Goal: Navigation & Orientation: Understand site structure

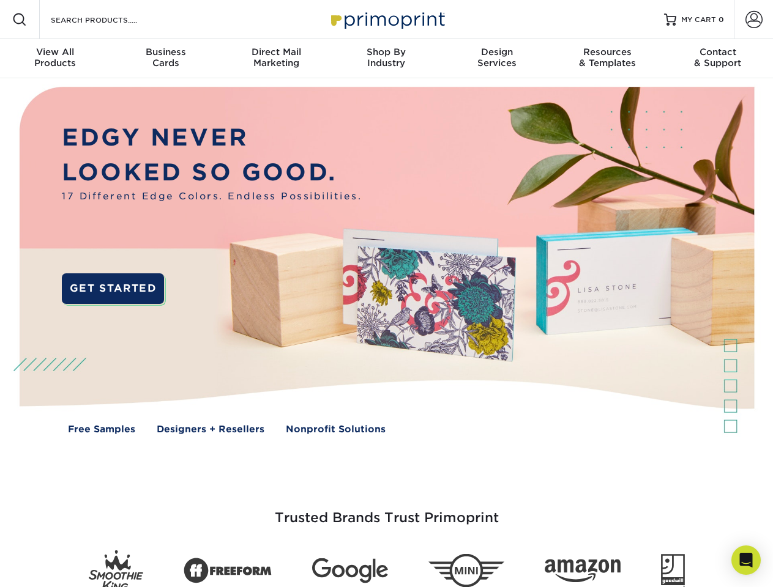
click at [386, 294] on img at bounding box center [386, 269] width 765 height 382
click at [20, 20] on span at bounding box center [19, 19] width 15 height 15
click at [753, 20] on span at bounding box center [753, 19] width 17 height 17
click at [55, 59] on div "View All Products" at bounding box center [55, 57] width 110 height 22
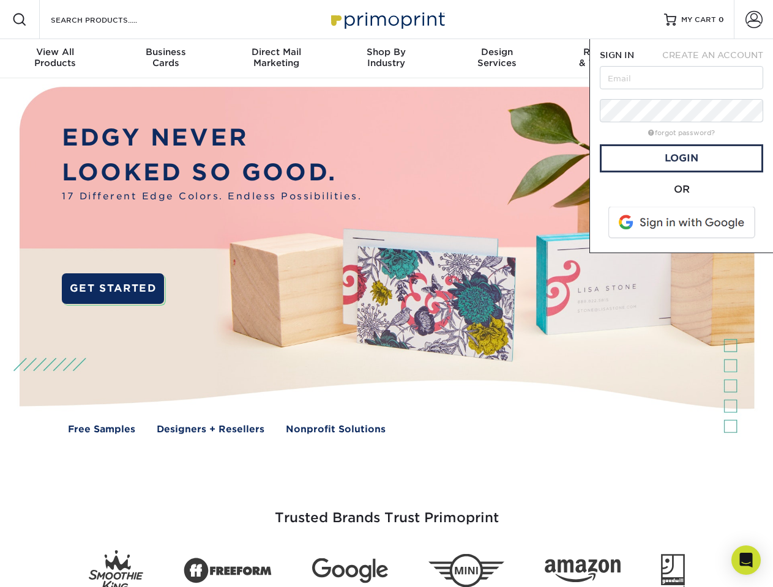
click at [165, 59] on div "Business Cards" at bounding box center [165, 57] width 110 height 22
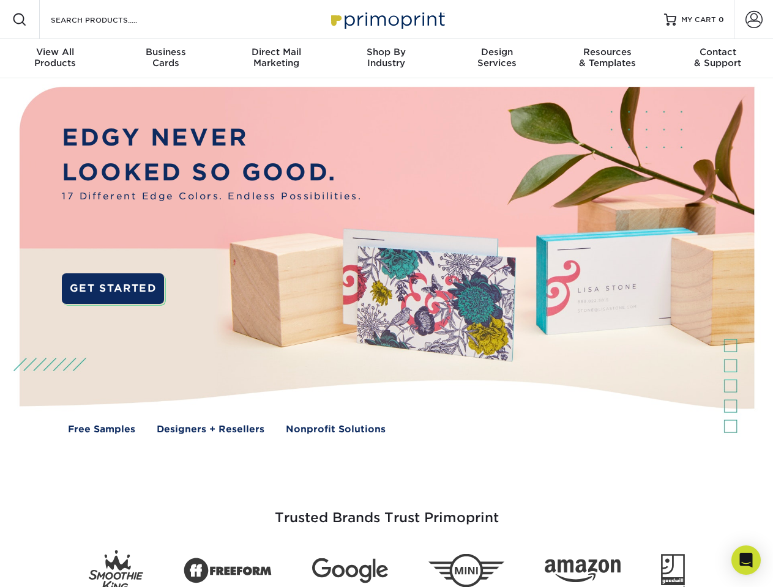
click at [276, 59] on div "Direct Mail Marketing" at bounding box center [276, 57] width 110 height 22
click at [386, 59] on div "Shop By Industry" at bounding box center [386, 57] width 110 height 22
click at [497, 59] on div "Design Services" at bounding box center [497, 57] width 110 height 22
click at [607, 59] on div "Resources & Templates" at bounding box center [607, 57] width 110 height 22
click at [717, 59] on div "Contact & Support" at bounding box center [717, 57] width 110 height 22
